Goal: Obtain resource: Obtain resource

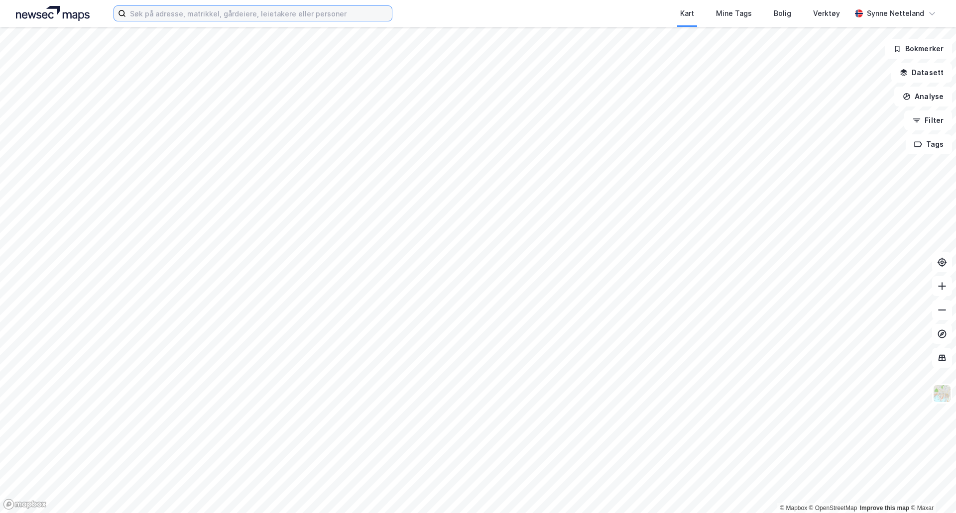
click at [337, 14] on input at bounding box center [259, 13] width 266 height 15
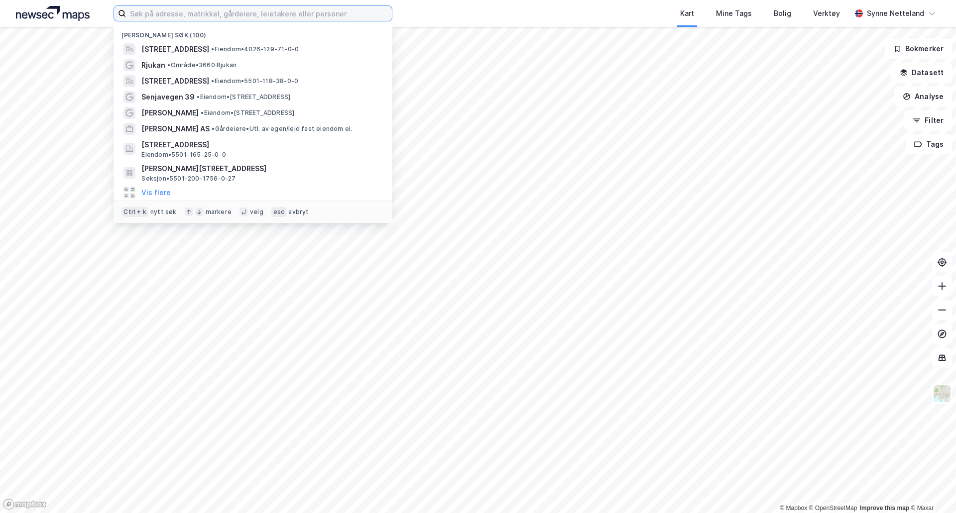
click at [157, 12] on input at bounding box center [259, 13] width 266 height 15
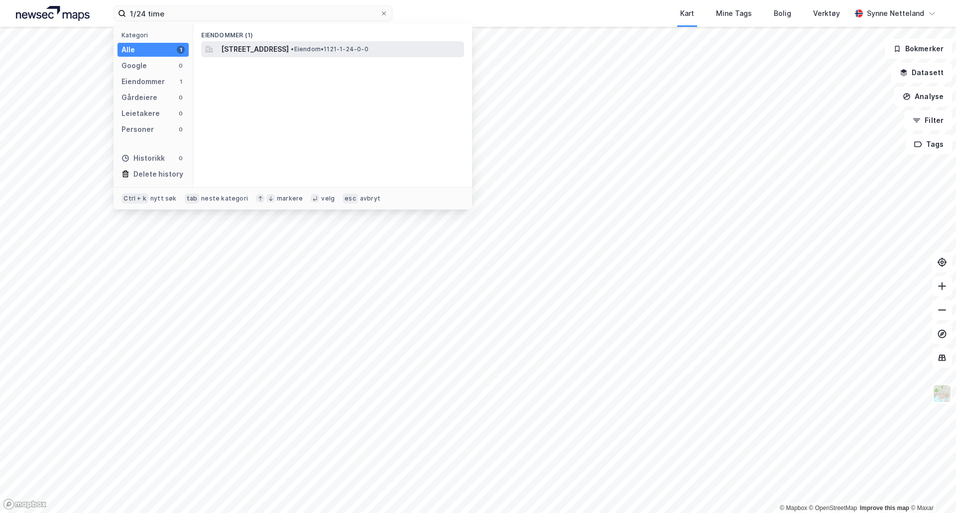
click at [289, 49] on span "[STREET_ADDRESS]" at bounding box center [255, 49] width 68 height 12
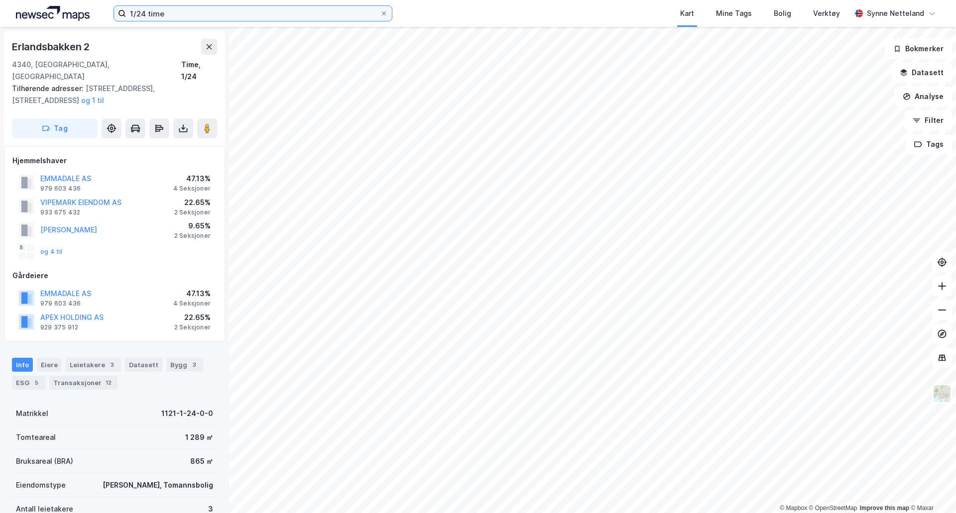
click at [138, 10] on input "1/24 time" at bounding box center [253, 13] width 254 height 15
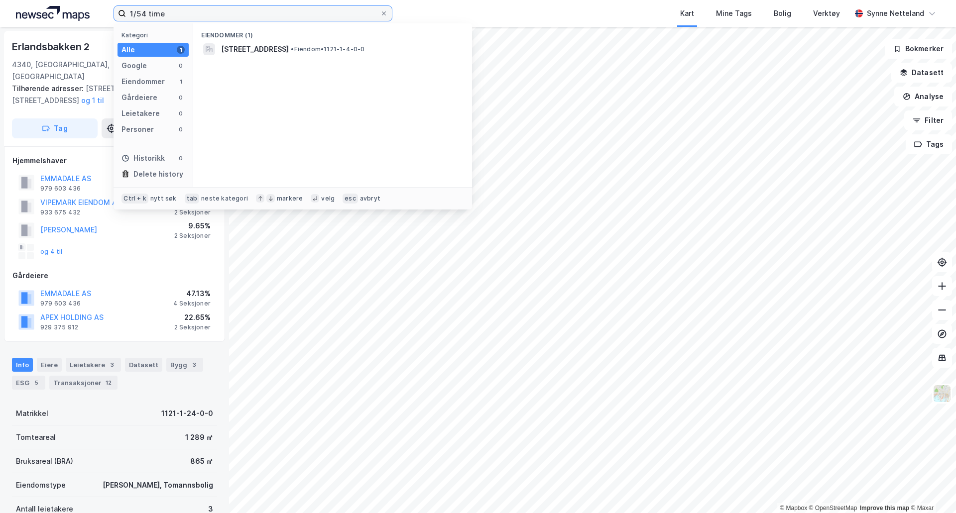
type input "1/54 time"
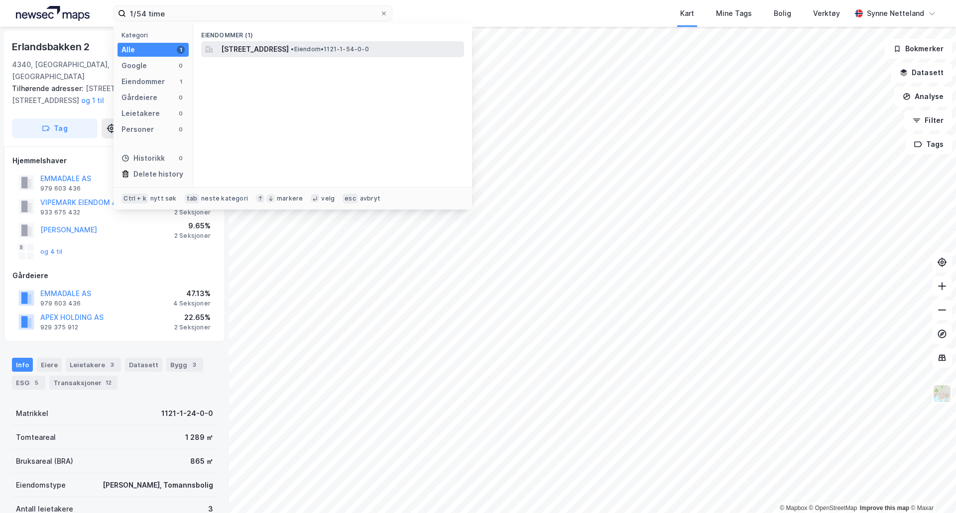
click at [289, 50] on span "[STREET_ADDRESS]" at bounding box center [255, 49] width 68 height 12
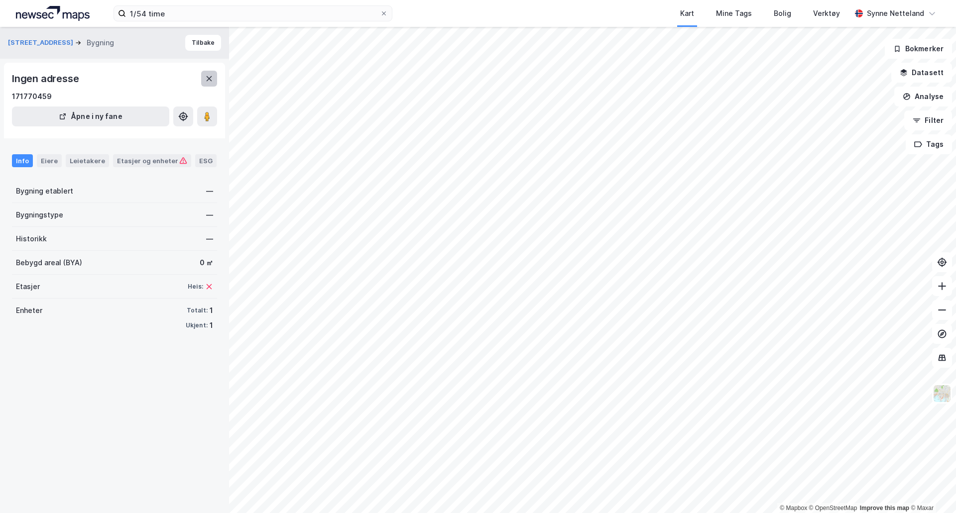
click at [206, 81] on icon at bounding box center [209, 79] width 8 height 8
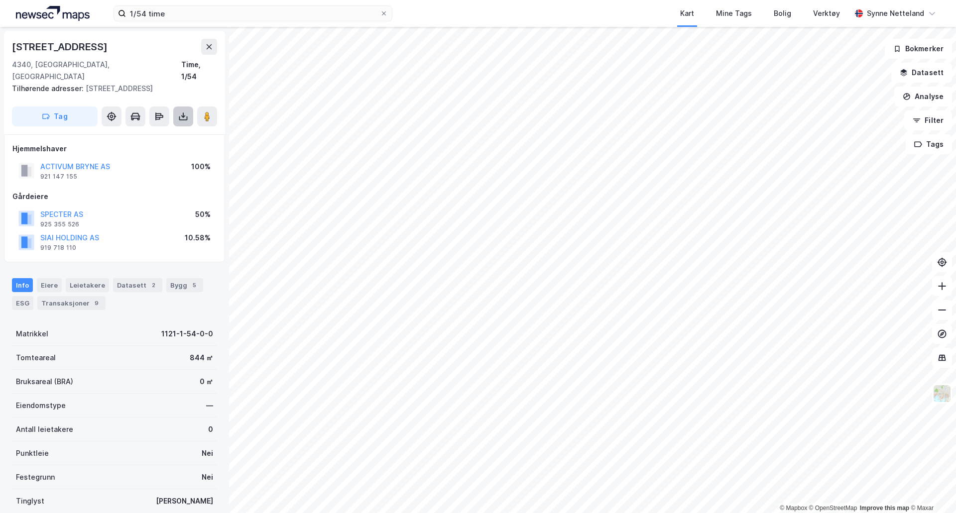
click at [179, 107] on button at bounding box center [183, 117] width 20 height 20
click at [156, 148] on div "Last ned matrikkelrapport" at bounding box center [146, 152] width 82 height 8
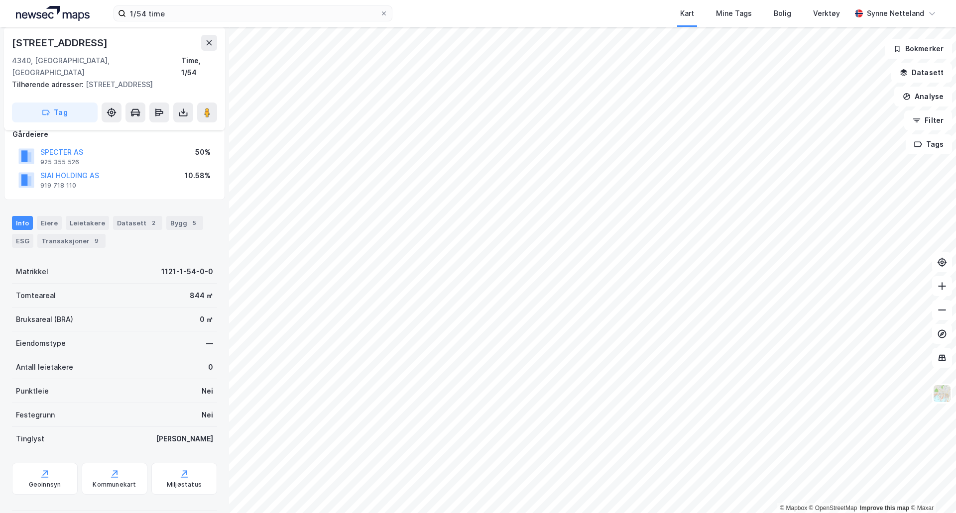
scroll to position [64, 0]
